Goal: Task Accomplishment & Management: Use online tool/utility

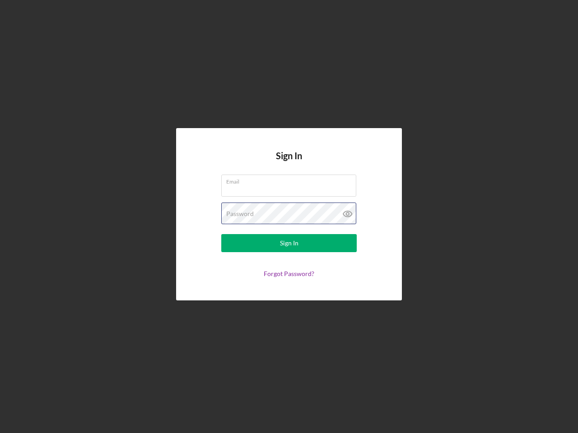
click at [289, 217] on div "Password" at bounding box center [288, 214] width 135 height 23
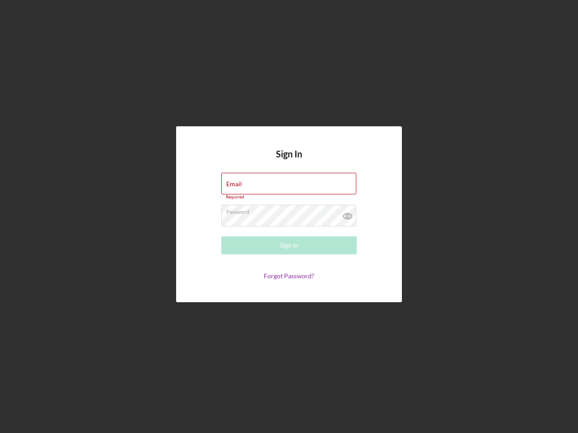
click at [348, 214] on icon at bounding box center [347, 216] width 23 height 23
